Goal: Find specific page/section: Find specific page/section

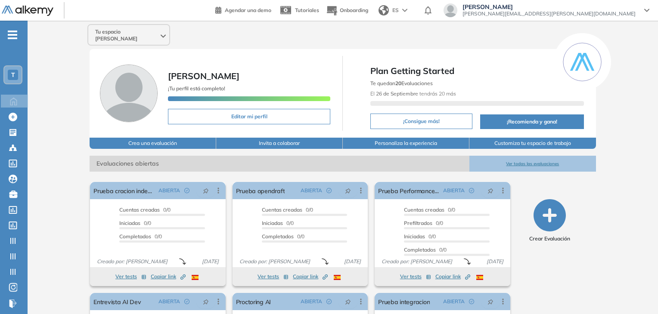
click at [19, 73] on div "T" at bounding box center [12, 74] width 17 height 17
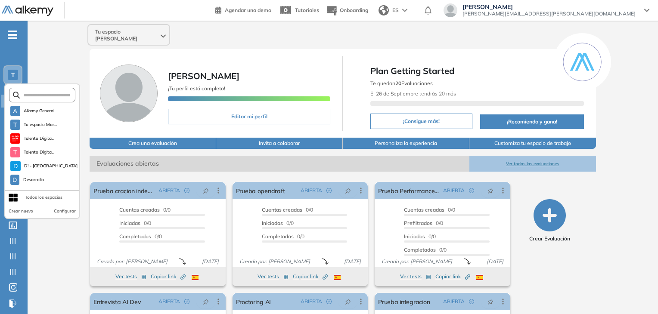
click at [55, 71] on div "Tu espacio [PERSON_NAME] [PERSON_NAME] ¡Tu perfil está completo! Editar mi perf…" at bounding box center [343, 214] width 630 height 387
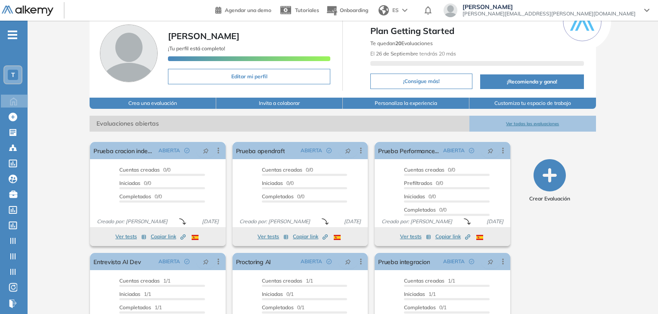
scroll to position [87, 0]
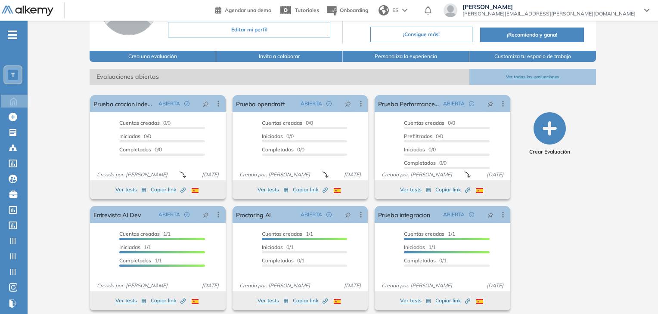
click at [15, 72] on div "T" at bounding box center [13, 75] width 10 height 10
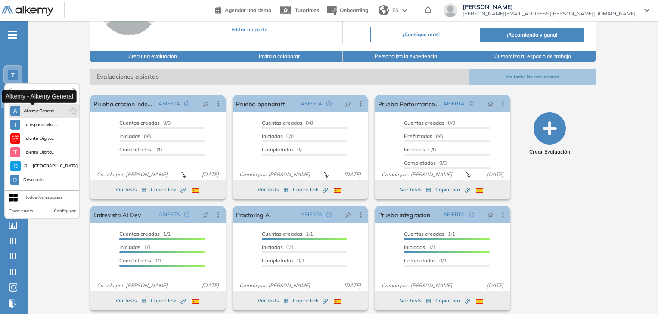
click at [32, 111] on span "Alkemy General" at bounding box center [39, 111] width 31 height 7
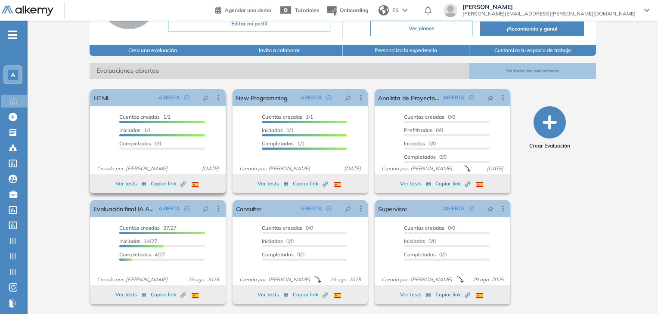
click at [122, 185] on button "Ver tests" at bounding box center [130, 184] width 31 height 10
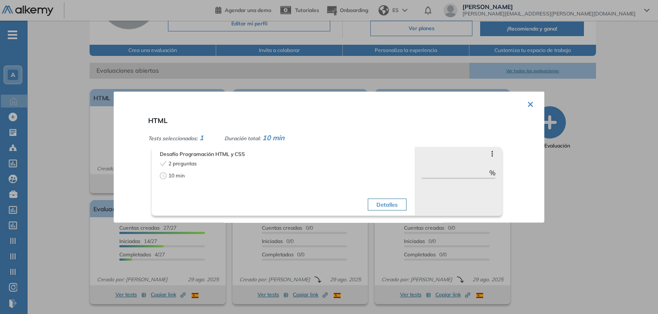
click at [530, 103] on button "×" at bounding box center [530, 103] width 7 height 17
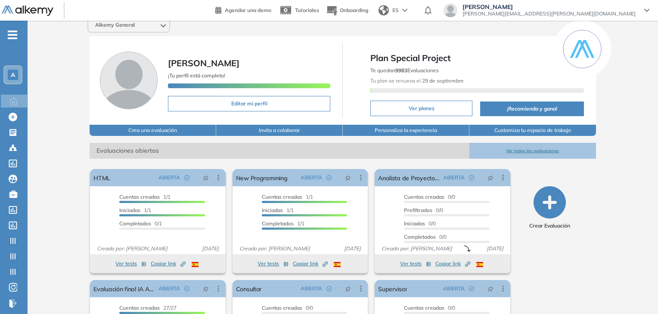
scroll to position [0, 0]
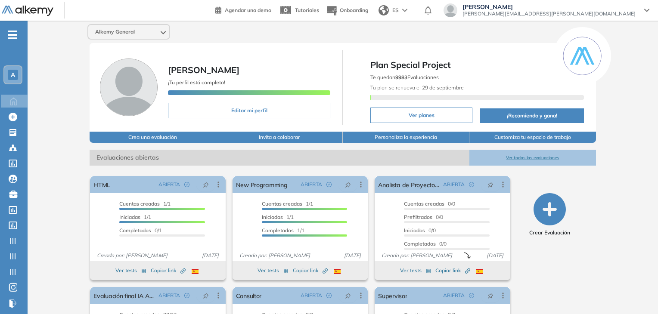
click at [34, 13] on img at bounding box center [28, 11] width 52 height 11
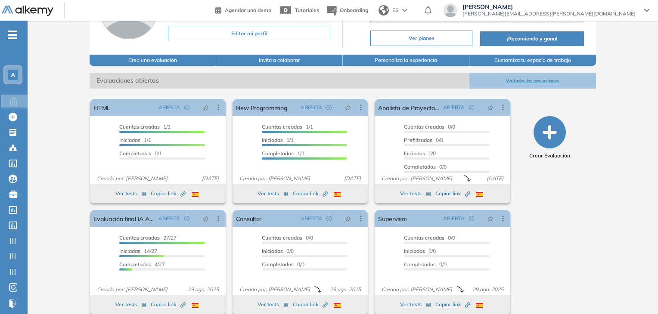
scroll to position [87, 0]
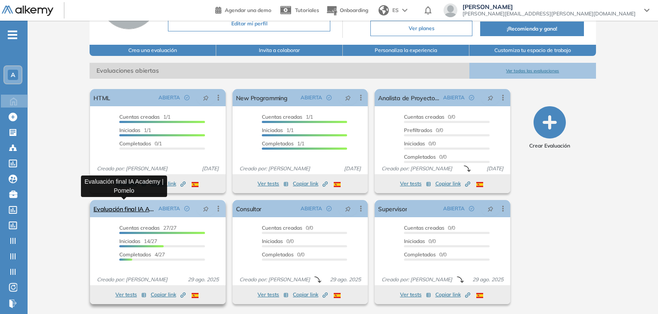
click at [133, 209] on link "Evaluación final IA Academy | Pomelo" at bounding box center [123, 208] width 61 height 17
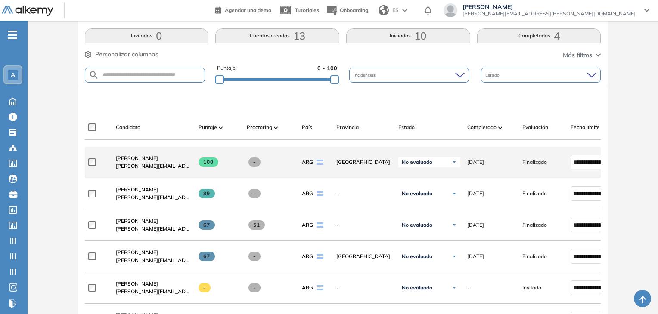
scroll to position [172, 0]
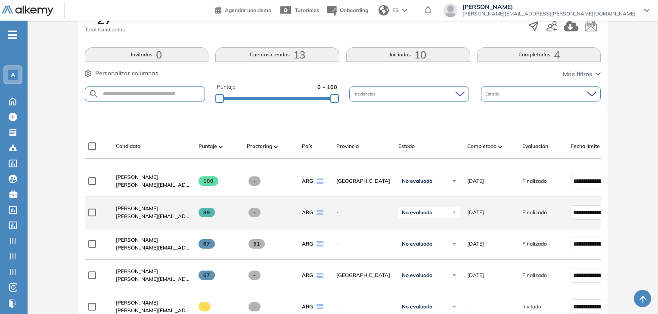
click at [136, 212] on span "[PERSON_NAME]" at bounding box center [137, 208] width 42 height 6
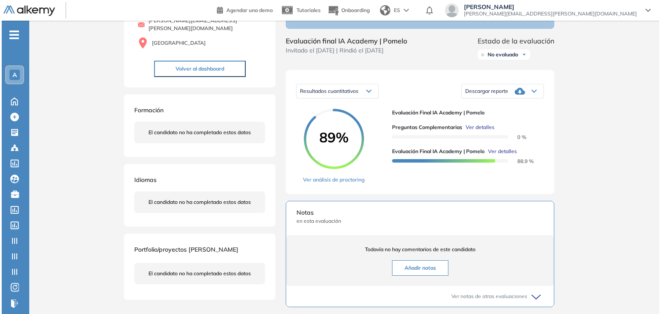
scroll to position [86, 0]
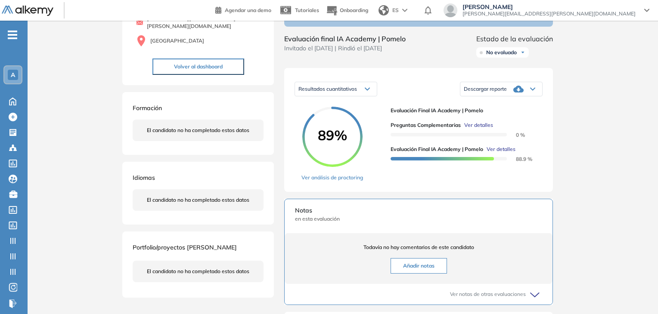
click at [502, 153] on span "Ver detalles" at bounding box center [500, 150] width 29 height 8
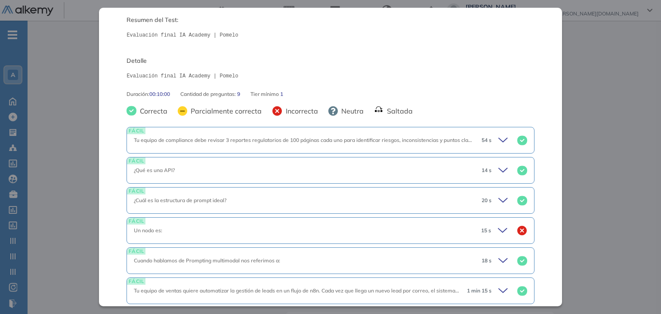
click at [309, 139] on span "Tu equipo de compliance debe revisar 3 reportes regulatorios de 100 páginas cad…" at bounding box center [513, 140] width 759 height 6
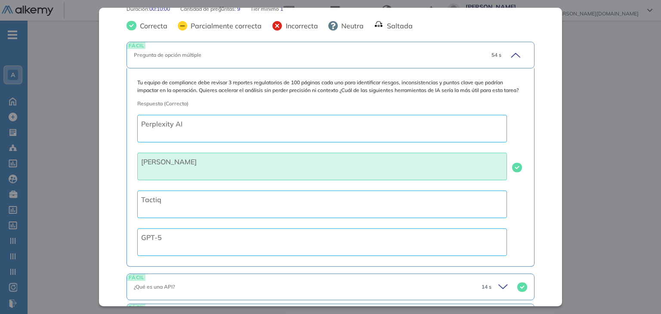
scroll to position [172, 0]
click at [344, 64] on div "FÁCIL Pregunta de opción múltiple 54 s" at bounding box center [331, 54] width 408 height 27
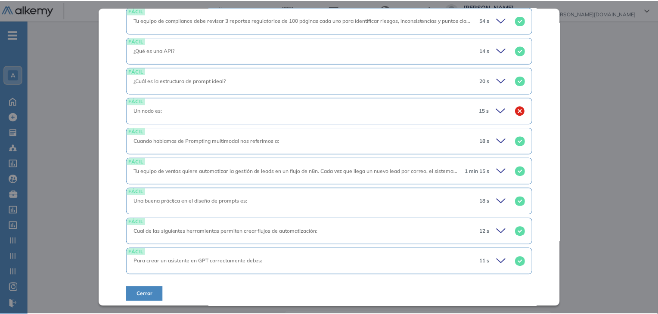
scroll to position [208, 0]
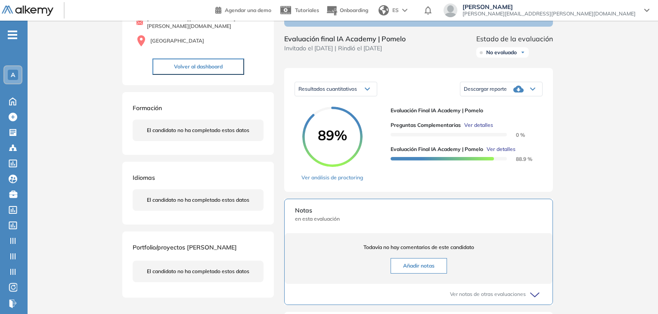
click at [626, 154] on div "Inicio Alkymetrics Evaluaciones Dashboard Candidato Evaluación final IA Academy…" at bounding box center [343, 214] width 630 height 558
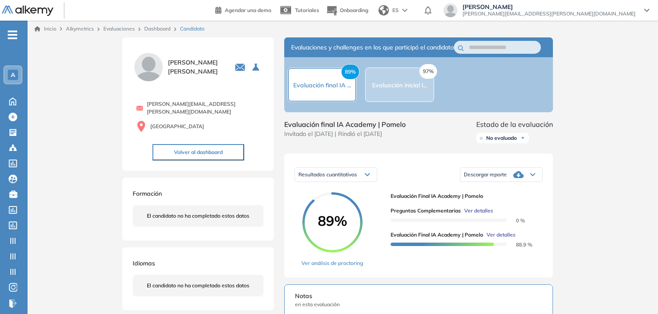
scroll to position [0, 0]
click at [119, 28] on link "Evaluaciones" at bounding box center [118, 29] width 31 height 6
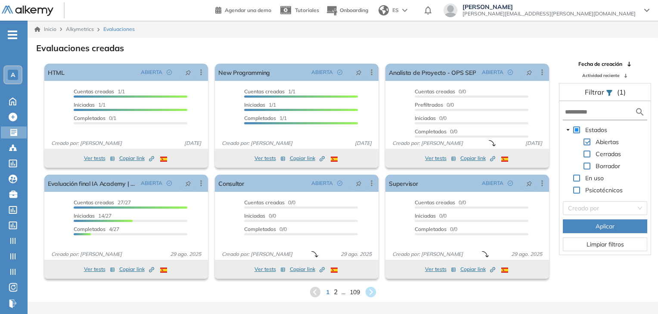
click at [333, 291] on span "2" at bounding box center [335, 292] width 4 height 10
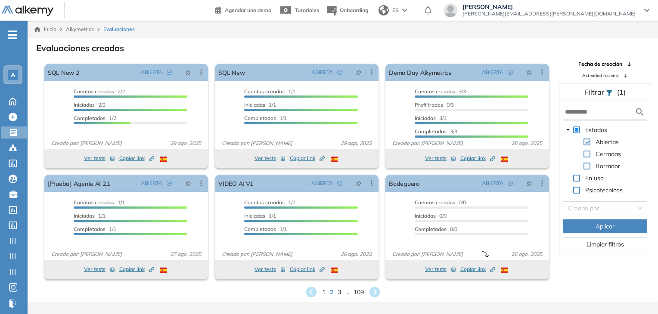
click at [42, 10] on img at bounding box center [28, 11] width 52 height 11
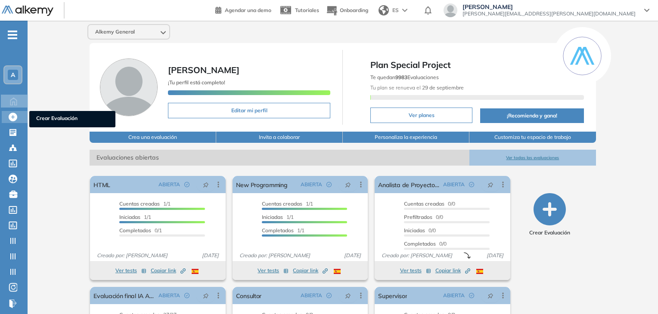
click at [12, 117] on icon at bounding box center [13, 117] width 9 height 9
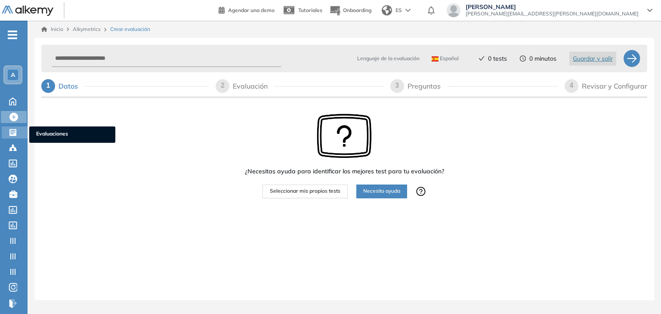
click at [15, 131] on icon at bounding box center [12, 132] width 7 height 7
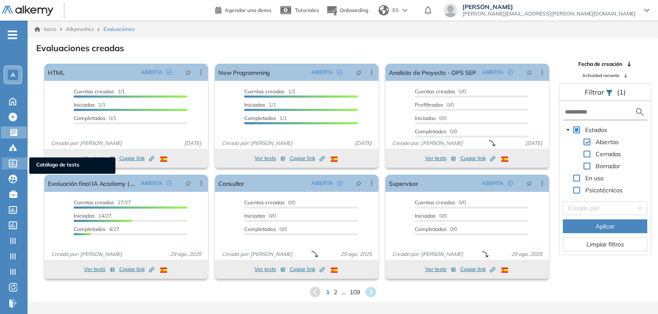
click at [13, 162] on icon at bounding box center [13, 164] width 9 height 8
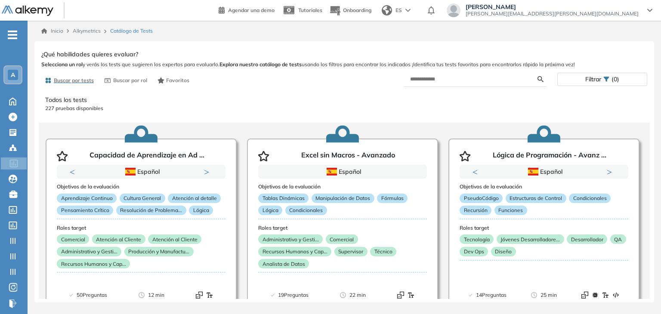
click at [26, 9] on img at bounding box center [28, 11] width 52 height 11
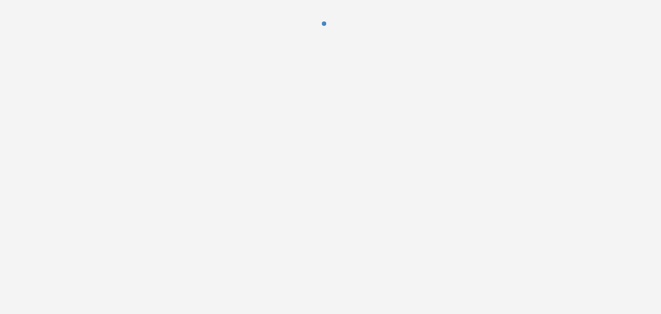
click at [359, 136] on div at bounding box center [330, 157] width 661 height 314
